Goal: Information Seeking & Learning: Understand process/instructions

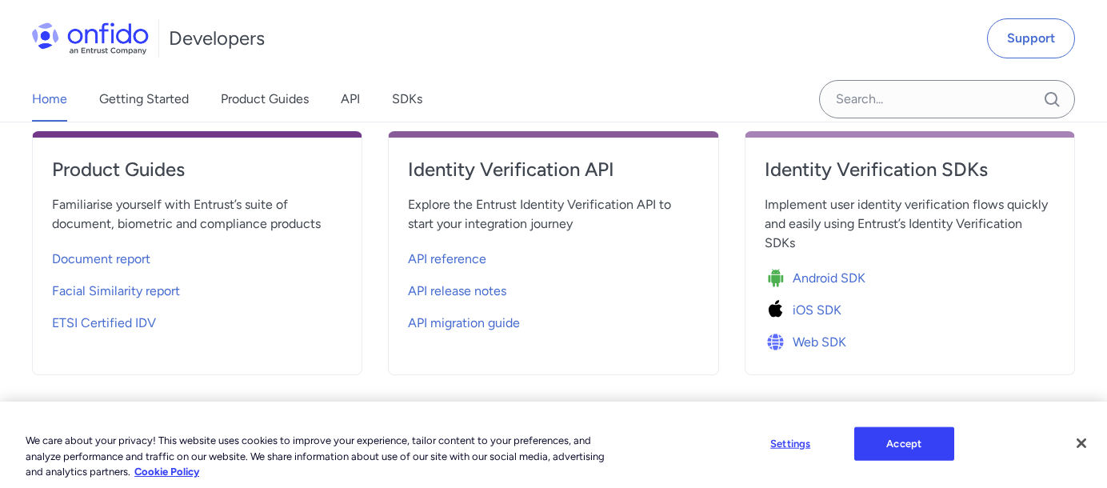
scroll to position [634, 0]
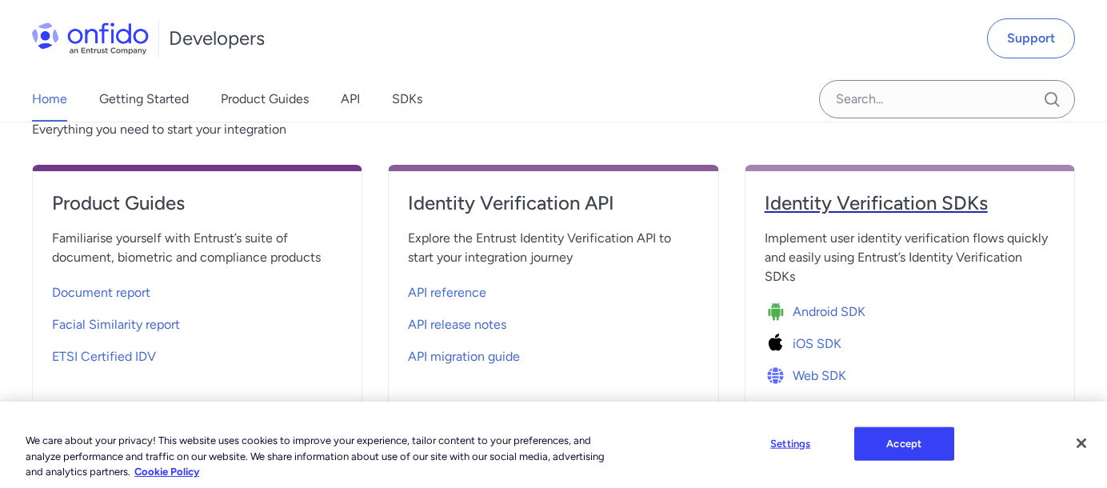
click at [862, 190] on h4 "Identity Verification SDKs" at bounding box center [910, 203] width 290 height 26
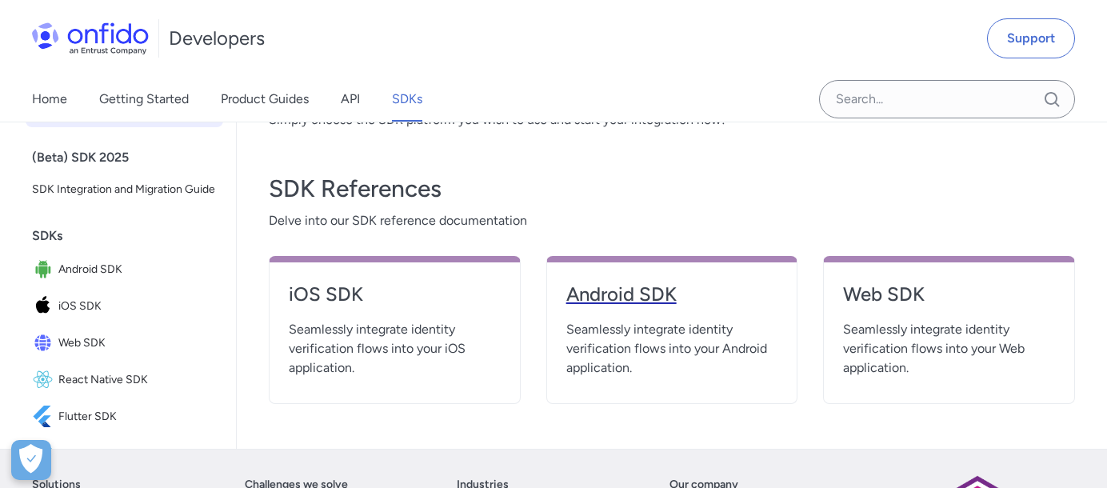
scroll to position [614, 0]
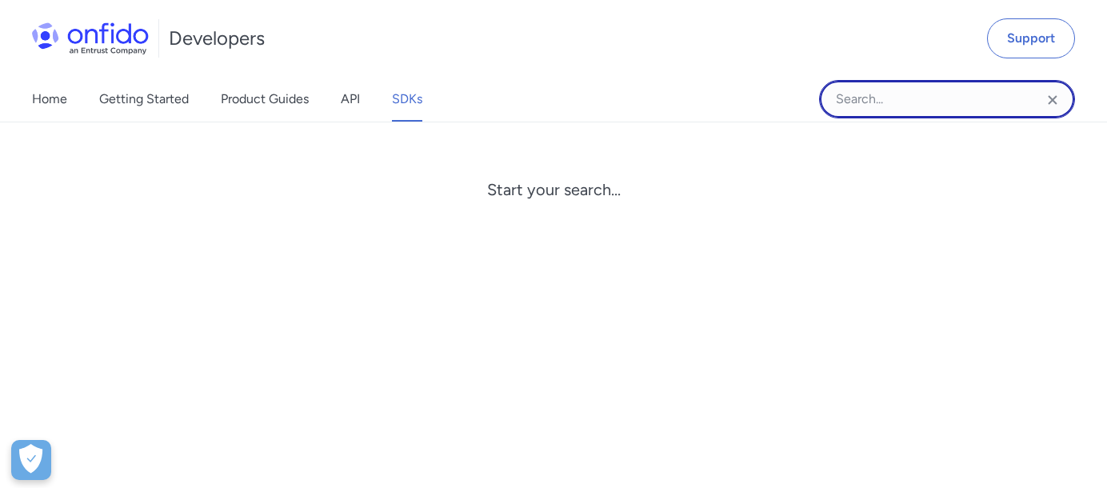
click at [892, 99] on input "Onfido search input field" at bounding box center [947, 99] width 256 height 38
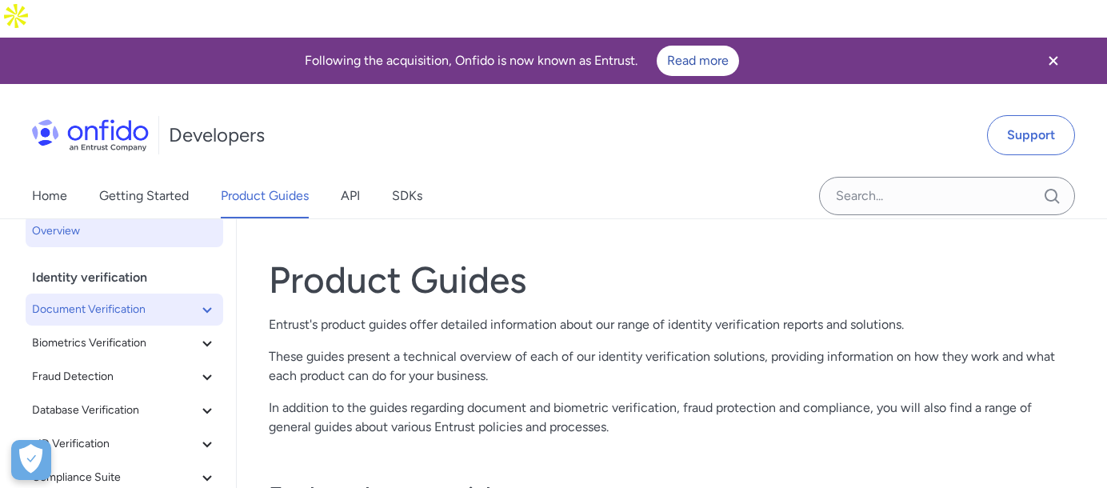
scroll to position [18, 0]
click at [202, 306] on icon at bounding box center [206, 309] width 9 height 6
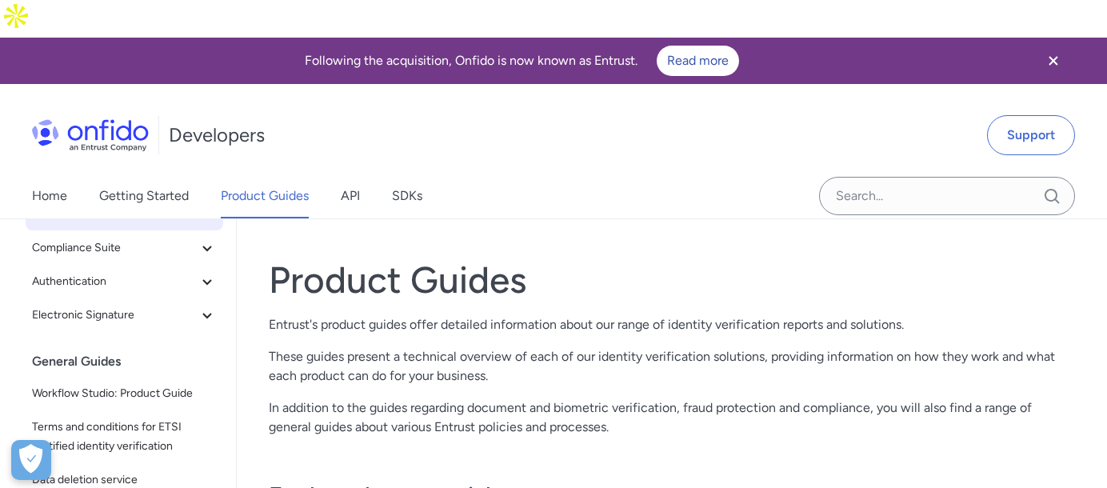
scroll to position [574, 0]
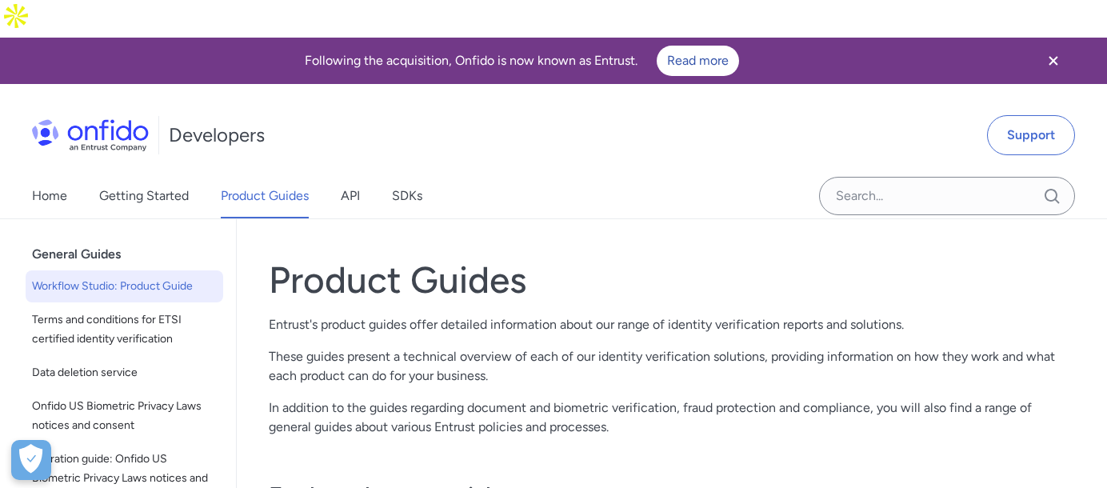
click at [97, 277] on span "Workflow Studio: Product Guide" at bounding box center [124, 286] width 185 height 19
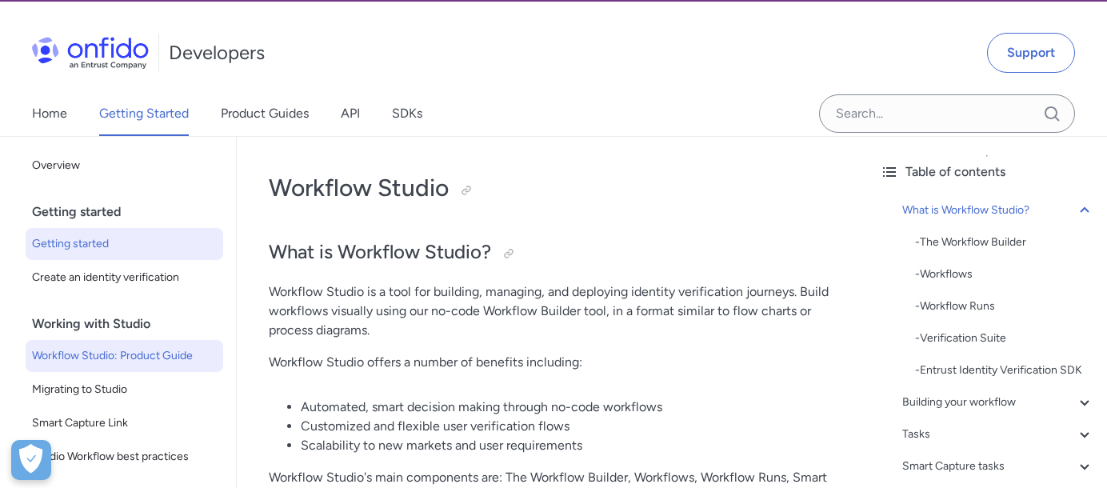
click at [106, 234] on span "Getting started" at bounding box center [124, 243] width 185 height 19
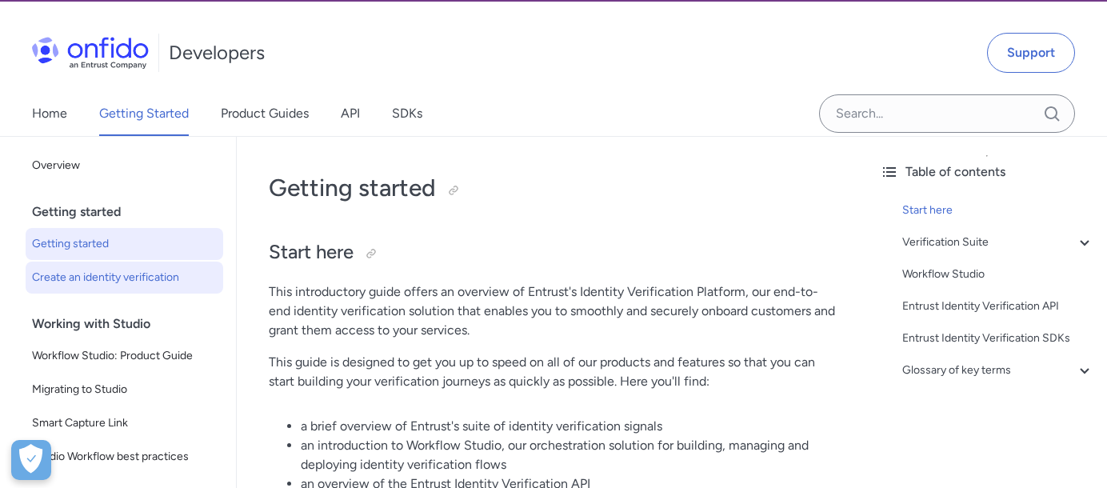
click at [137, 268] on span "Create an identity verification" at bounding box center [124, 277] width 185 height 19
